Goal: Information Seeking & Learning: Learn about a topic

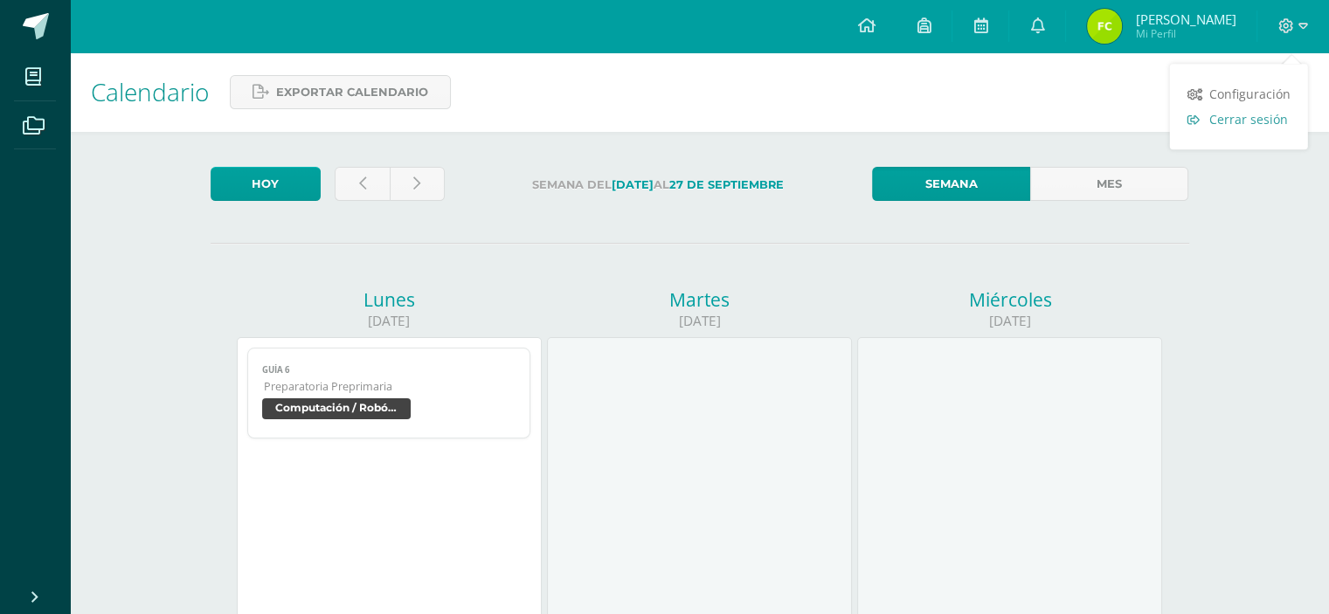
click at [1268, 123] on span "Cerrar sesión" at bounding box center [1248, 119] width 79 height 17
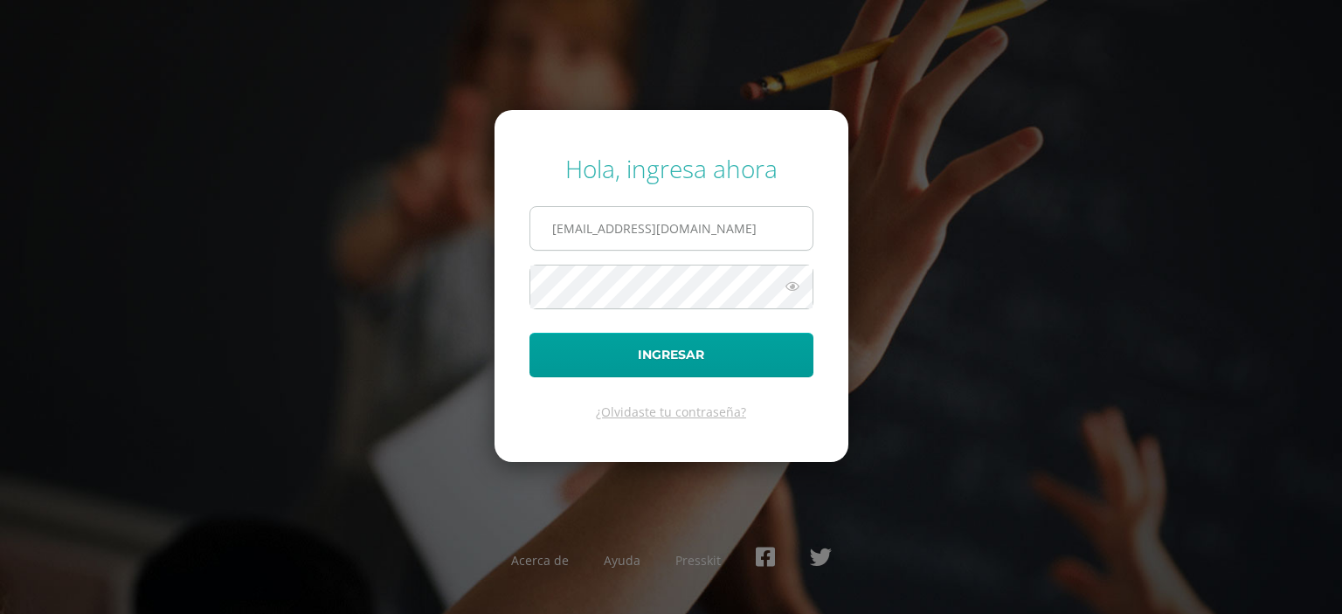
click at [806, 221] on input "COS020258@osoriosandoval.edu.gt" at bounding box center [671, 228] width 282 height 43
type input "COS00903@osoriosandoval.edu.gt"
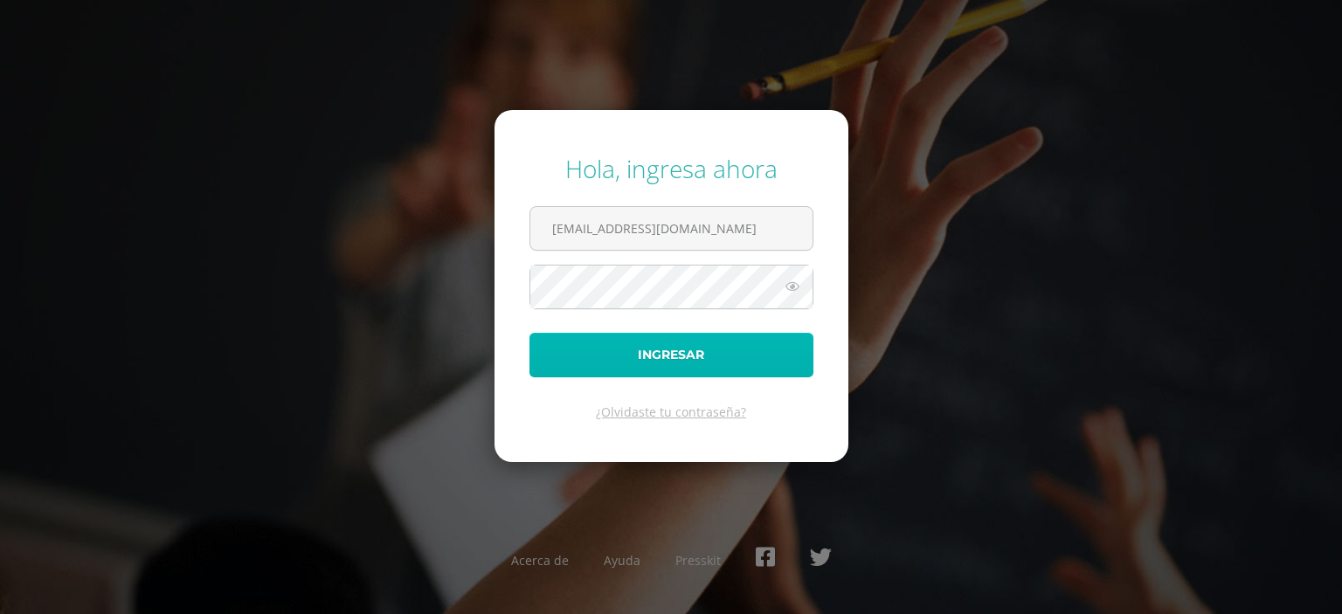
click at [695, 363] on button "Ingresar" at bounding box center [671, 355] width 284 height 45
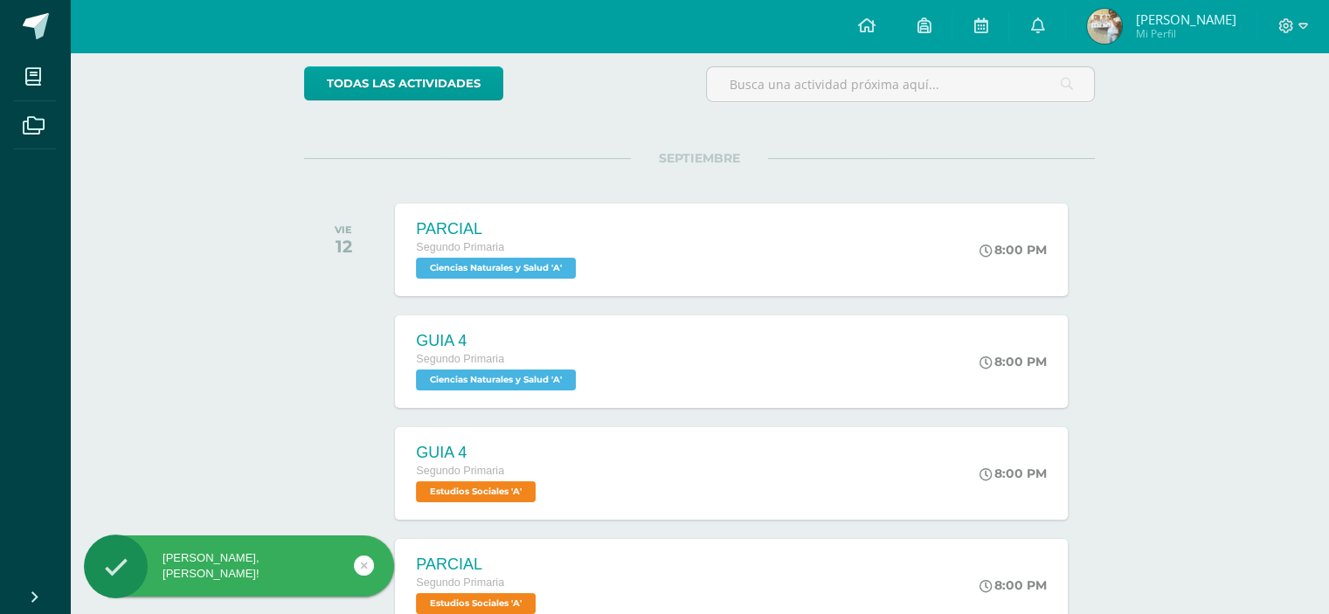
scroll to position [175, 0]
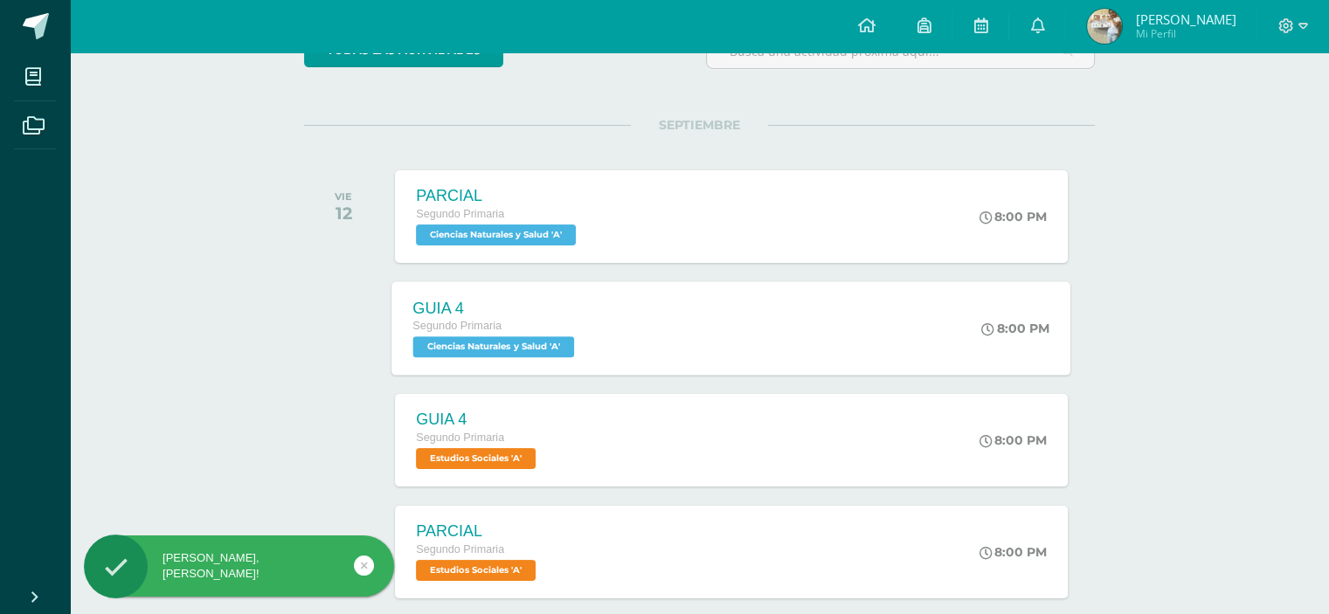
click at [532, 344] on span "Ciencias Naturales y Salud 'A'" at bounding box center [494, 346] width 162 height 21
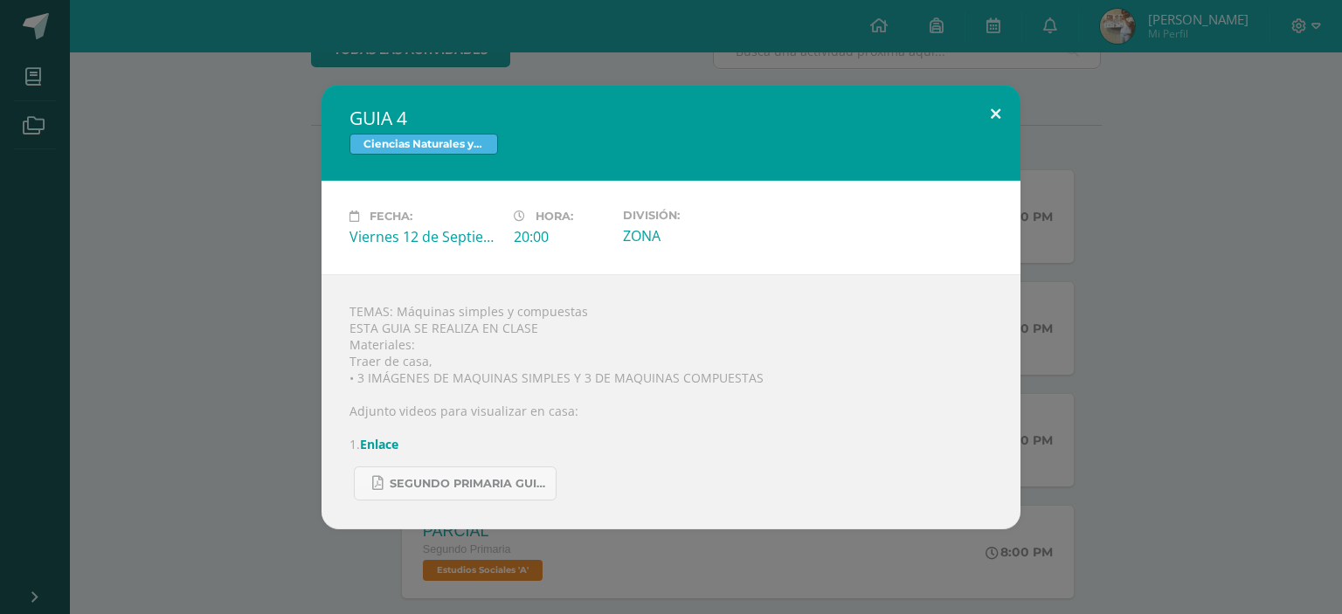
click at [989, 111] on button at bounding box center [996, 114] width 50 height 59
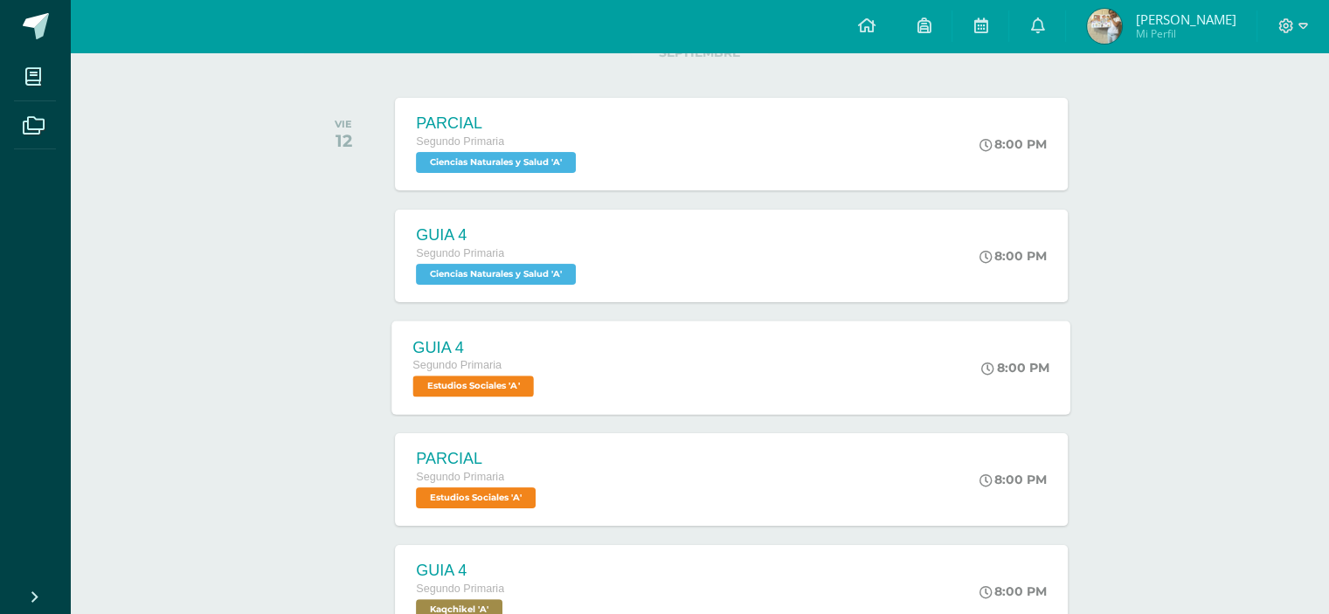
scroll to position [262, 0]
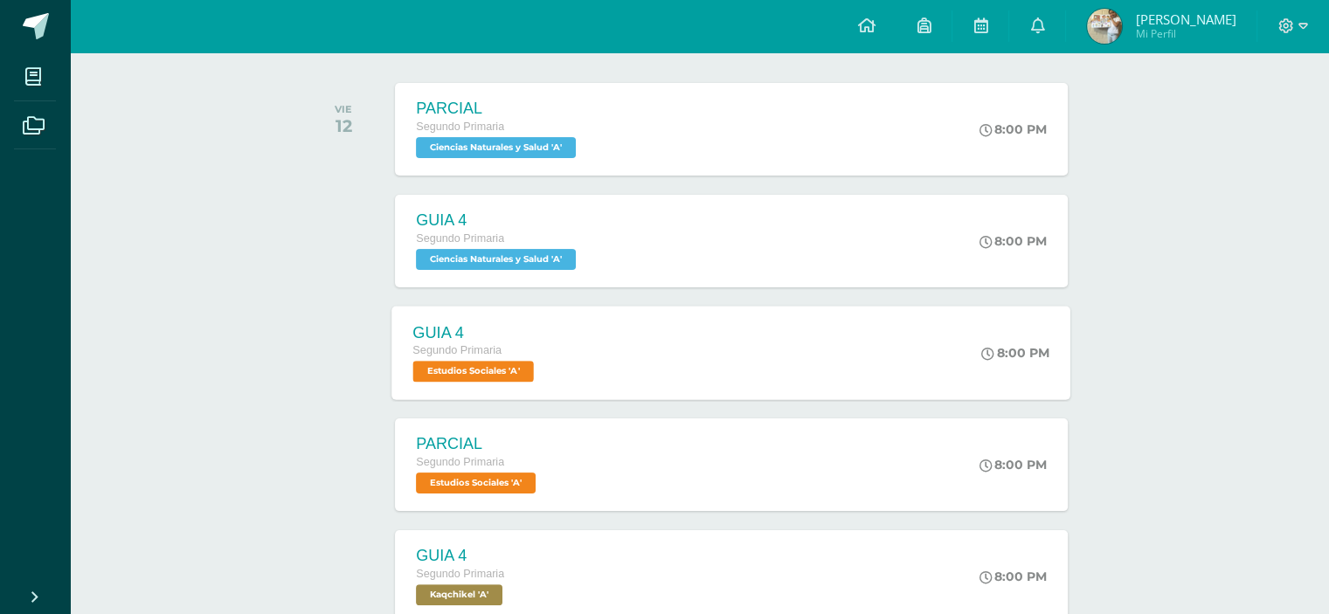
click at [508, 369] on span "Estudios Sociales 'A'" at bounding box center [473, 371] width 121 height 21
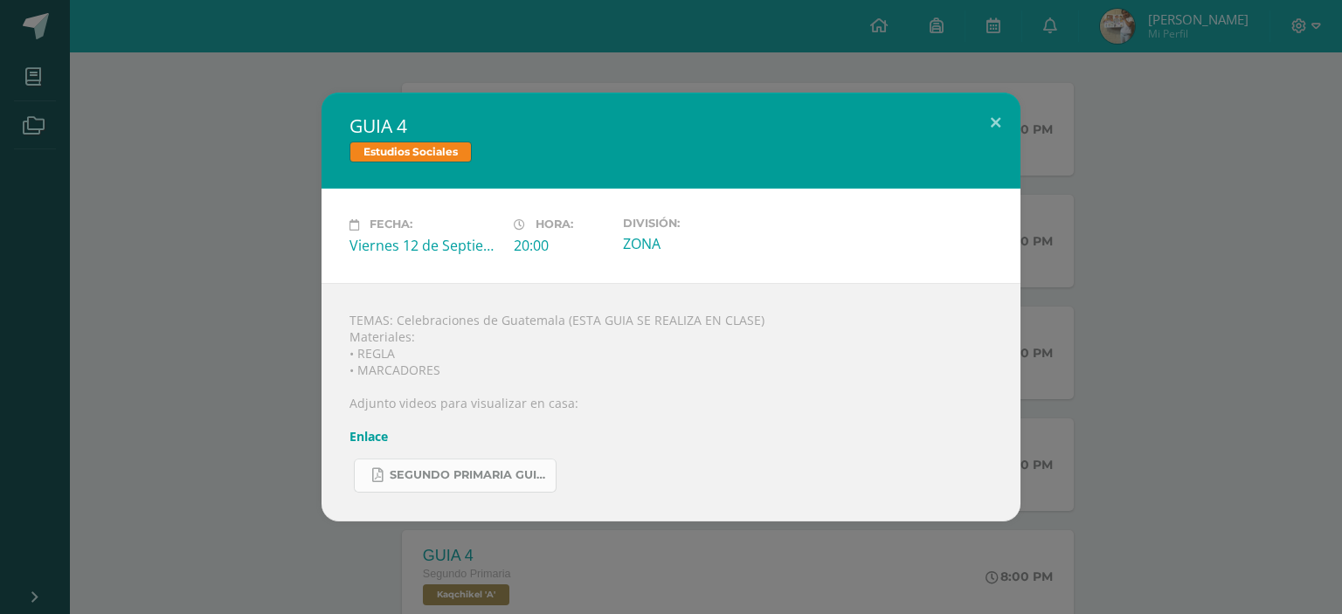
click at [496, 472] on span "SEGUNDO PRIMARIA GUIA CIENCIAS.pdf" at bounding box center [468, 475] width 157 height 14
click at [999, 127] on button at bounding box center [996, 122] width 50 height 59
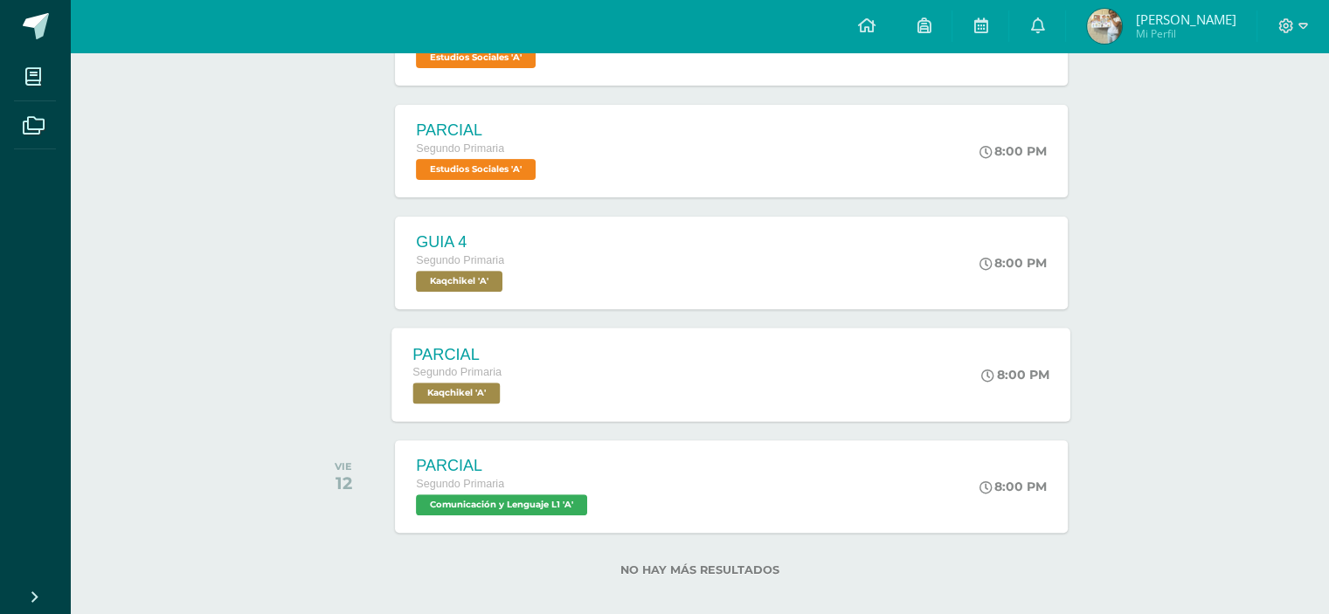
scroll to position [592, 0]
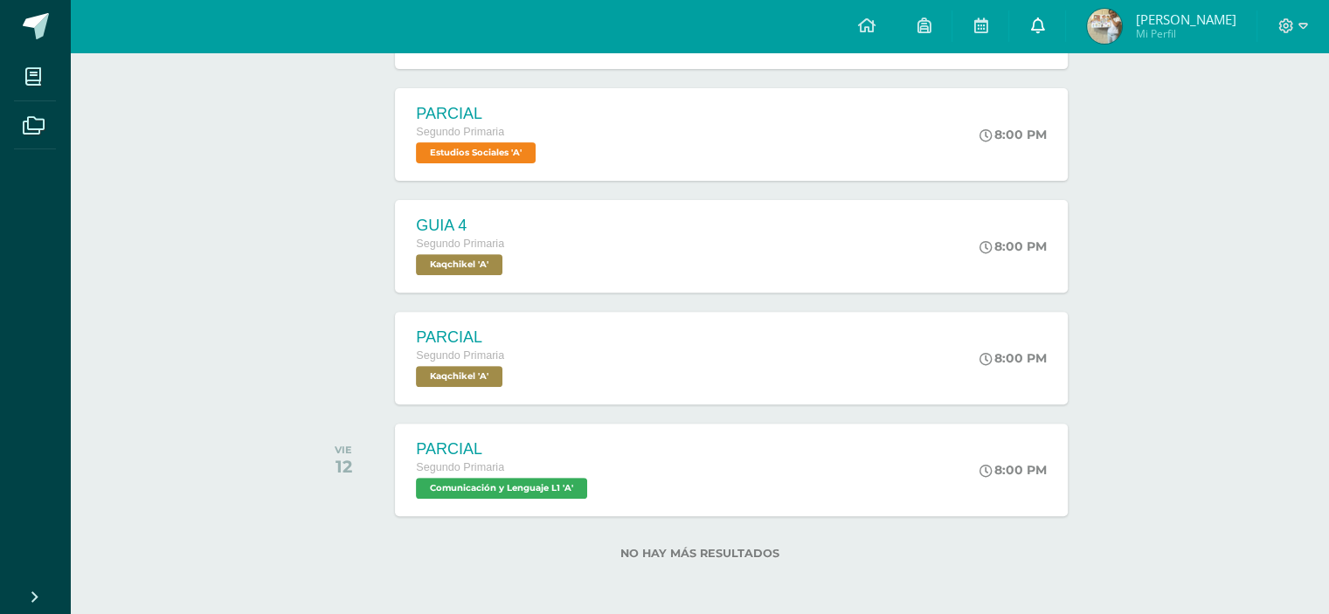
click at [1044, 25] on icon at bounding box center [1037, 25] width 14 height 16
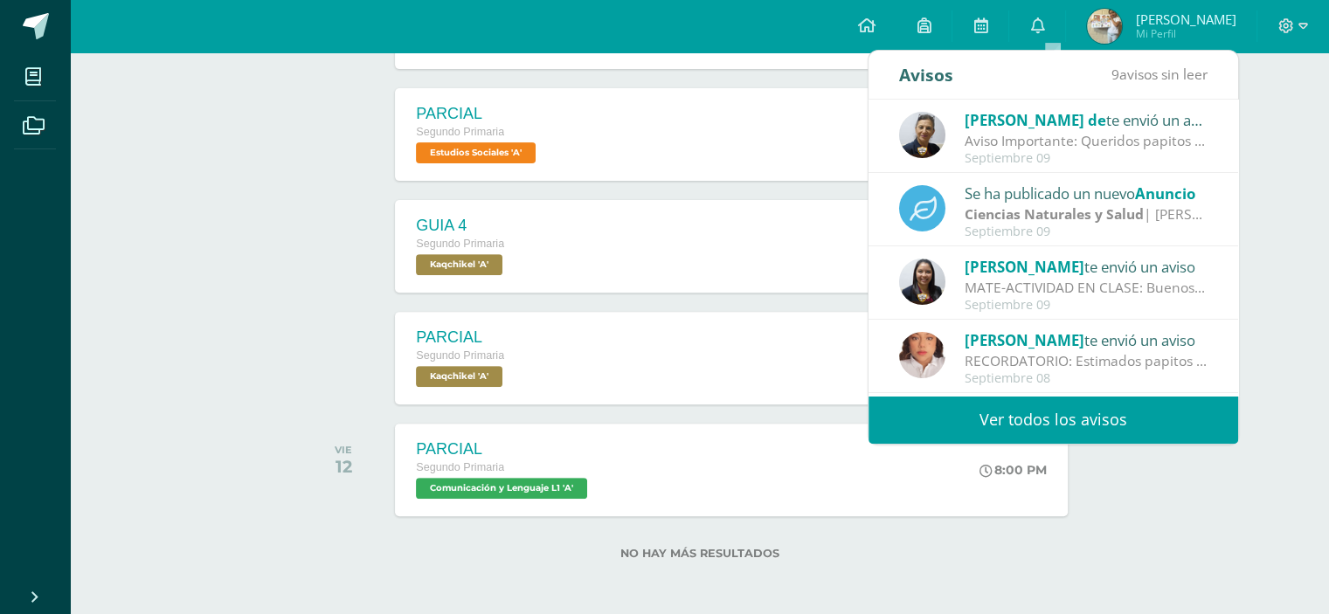
click at [1084, 137] on div "Aviso Importante: Queridos papitos por este medio les saludo cordialmente. El m…" at bounding box center [1086, 141] width 243 height 20
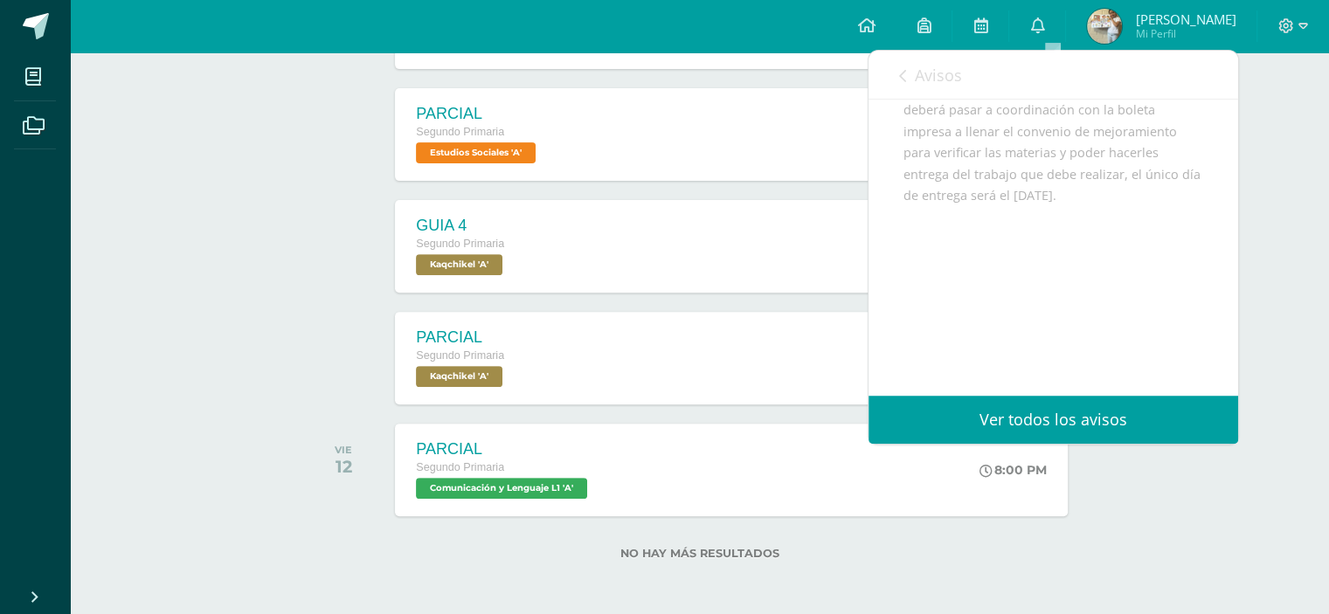
scroll to position [328, 0]
click at [906, 74] on link "Avisos" at bounding box center [930, 76] width 63 height 50
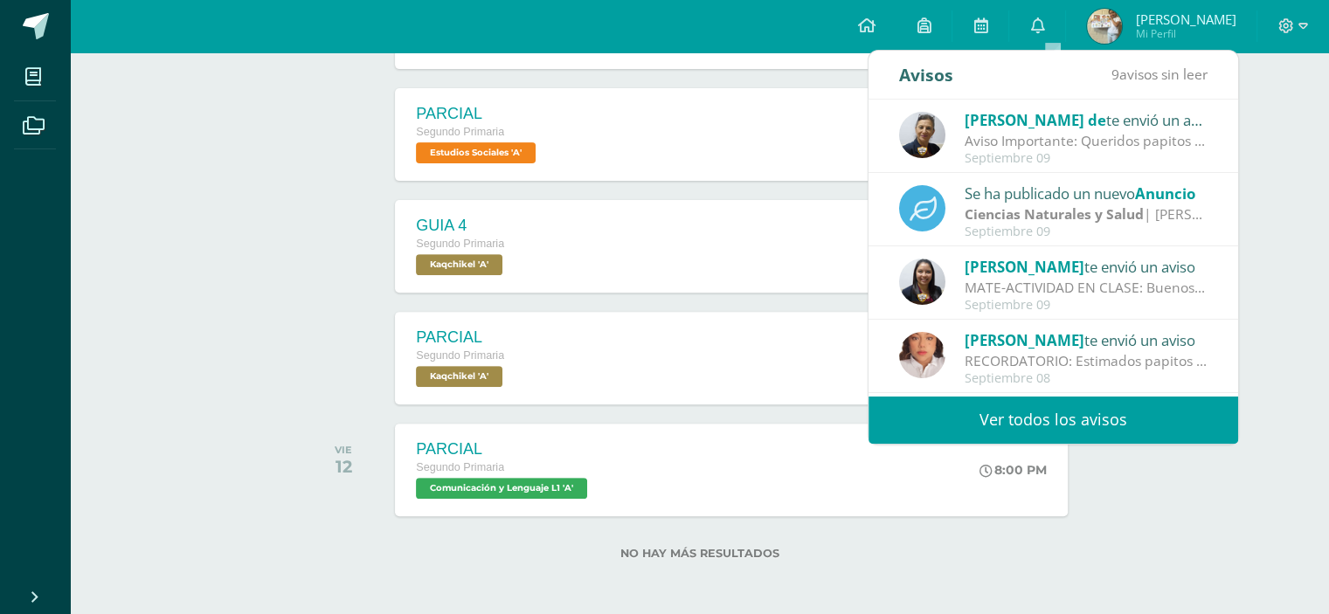
click at [1067, 354] on div "RECORDATORIO: Estimados papitos Según horario de clases, estaremos realizando p…" at bounding box center [1086, 361] width 243 height 20
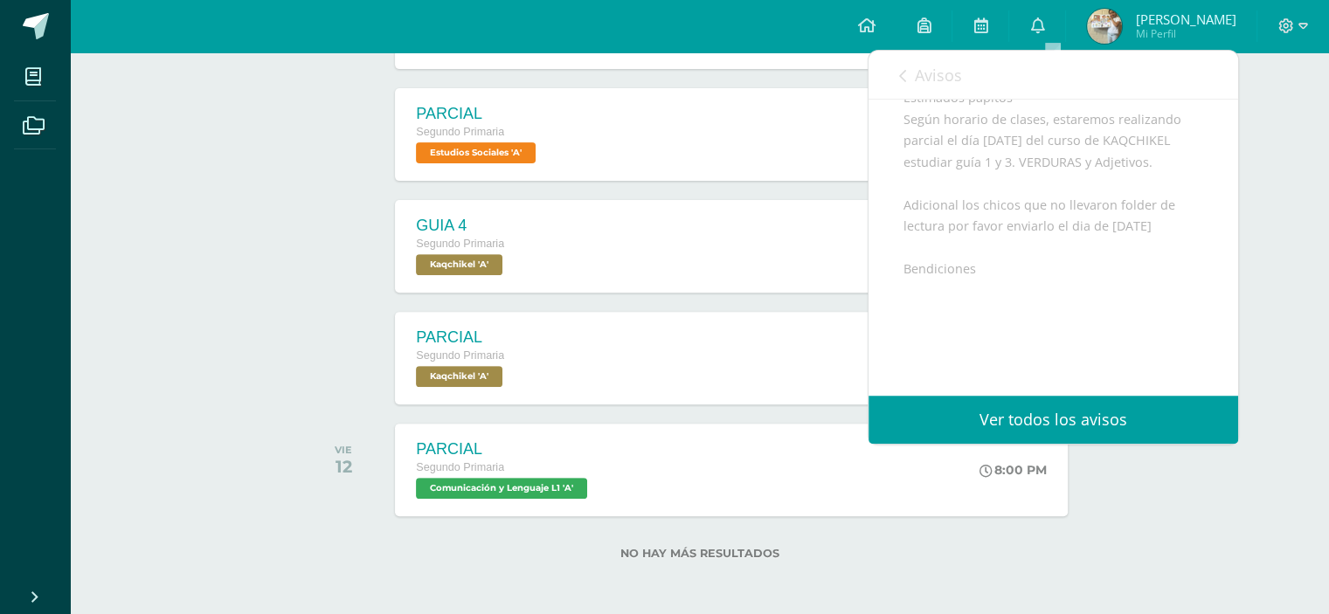
scroll to position [242, 0]
click at [899, 74] on icon at bounding box center [902, 76] width 7 height 14
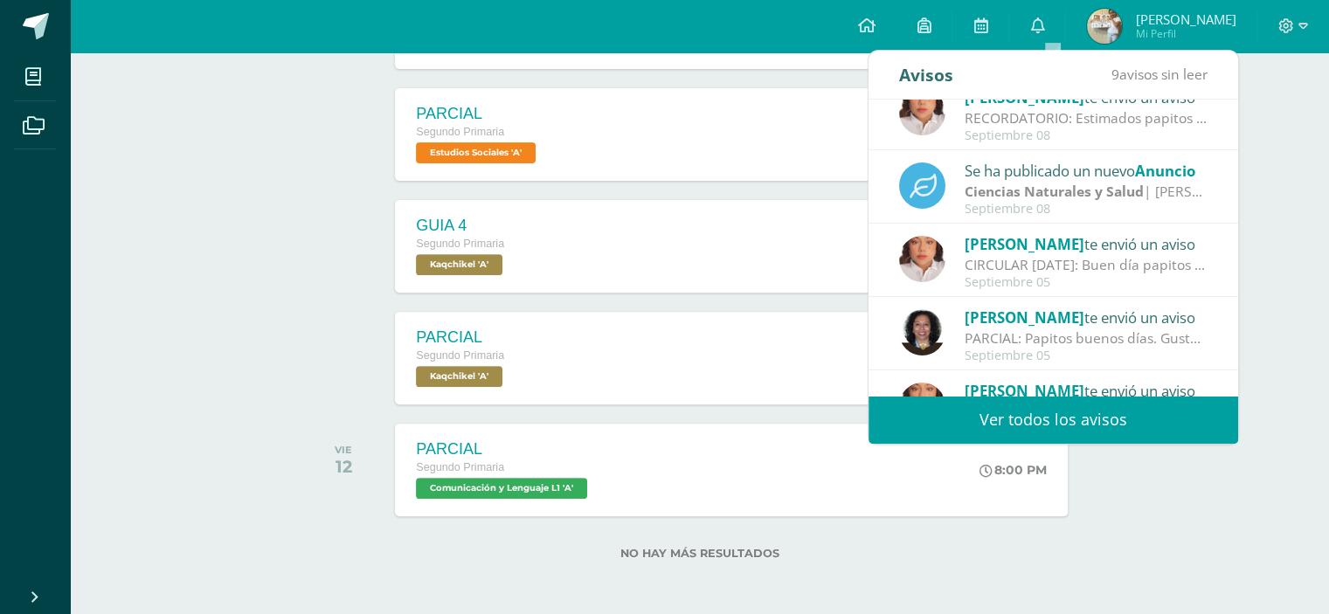
scroll to position [262, 0]
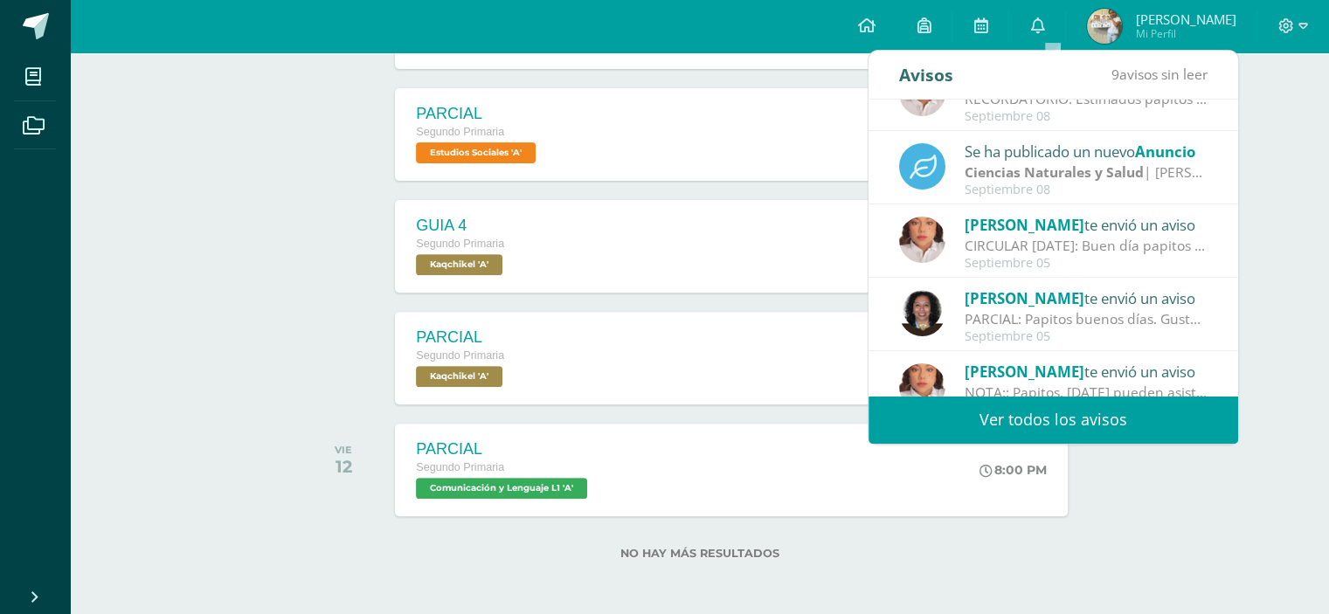
click at [1279, 80] on div "Actividades recientes y próximas Tablero Pendientes de entrega Entregadas todas…" at bounding box center [699, 38] width 1259 height 1156
